Goal: Information Seeking & Learning: Learn about a topic

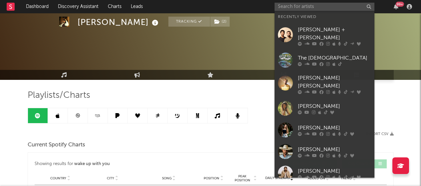
scroll to position [620, 0]
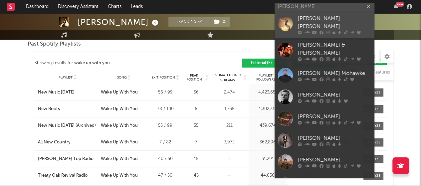
type input "[PERSON_NAME]"
click at [308, 23] on div "[PERSON_NAME] [PERSON_NAME]" at bounding box center [334, 23] width 73 height 16
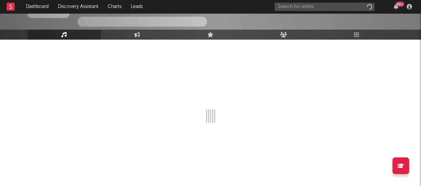
scroll to position [45, 0]
select select "6m"
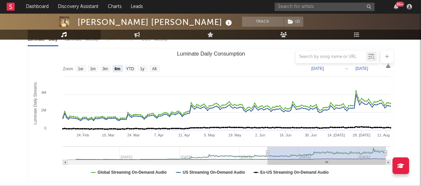
scroll to position [0, 0]
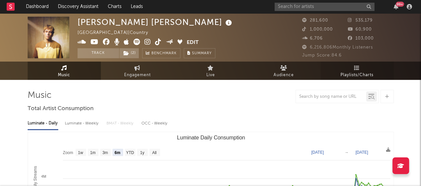
click at [334, 66] on link "Playlists/Charts" at bounding box center [356, 71] width 73 height 18
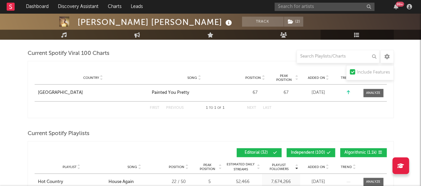
scroll to position [331, 0]
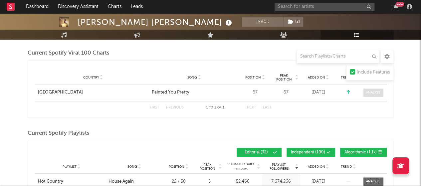
click at [377, 90] on div at bounding box center [373, 92] width 14 height 5
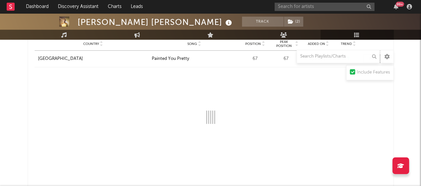
scroll to position [365, 0]
select select "1w"
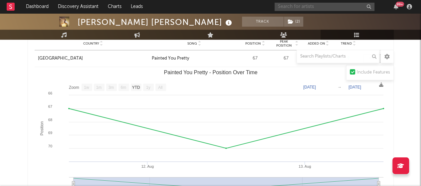
click at [300, 8] on input "text" at bounding box center [325, 7] width 100 height 8
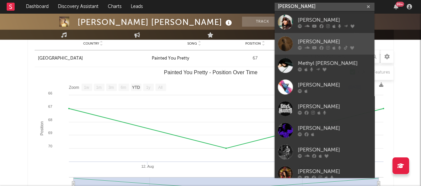
type input "[PERSON_NAME]"
click at [306, 43] on div "[PERSON_NAME]" at bounding box center [334, 42] width 73 height 8
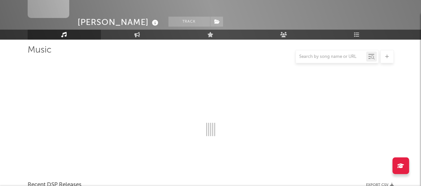
scroll to position [365, 0]
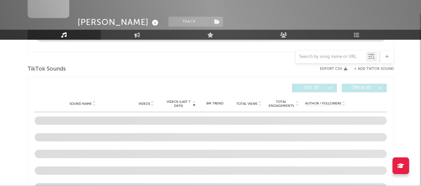
select select "6m"
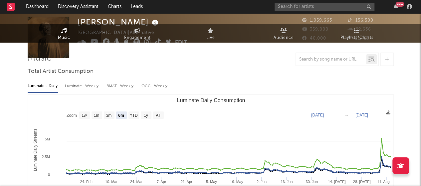
scroll to position [0, 0]
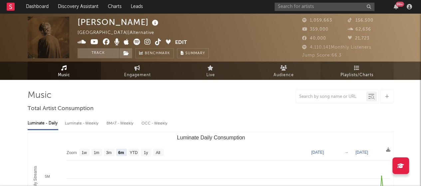
click at [352, 68] on link "Playlists/Charts" at bounding box center [356, 71] width 73 height 18
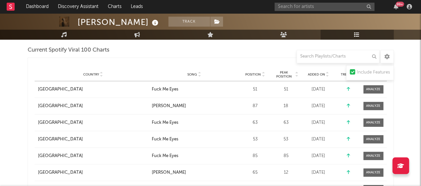
scroll to position [201, 0]
click at [373, 88] on div at bounding box center [373, 89] width 14 height 5
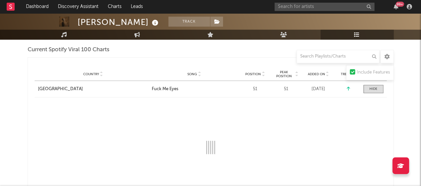
select select "1w"
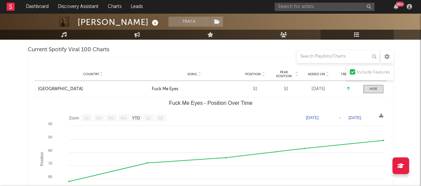
scroll to position [212, 0]
